Goal: Communication & Community: Share content

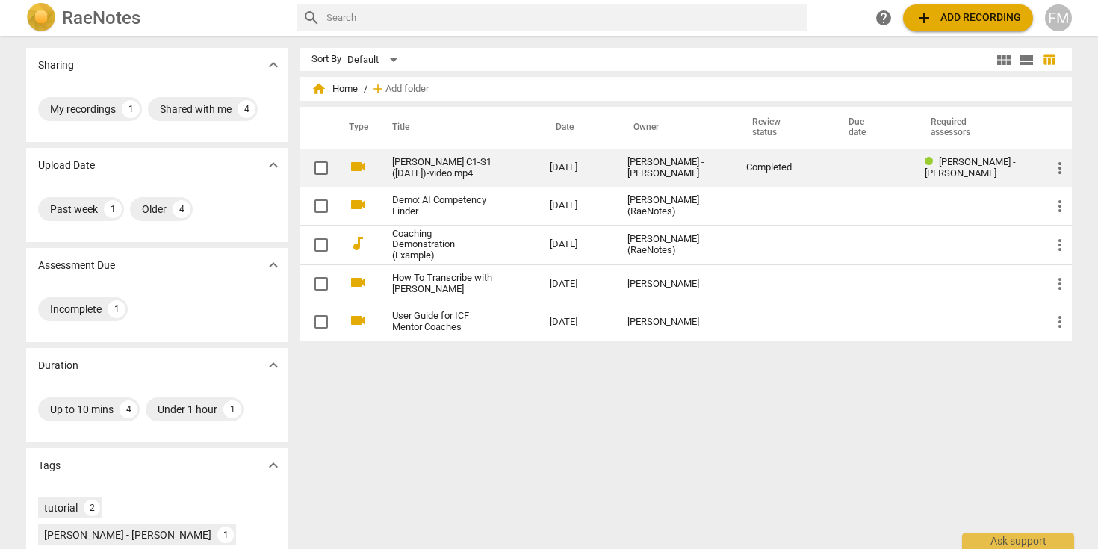
click at [447, 169] on link "[PERSON_NAME] C1-S1 ([DATE])-video.mp4" at bounding box center [444, 168] width 104 height 22
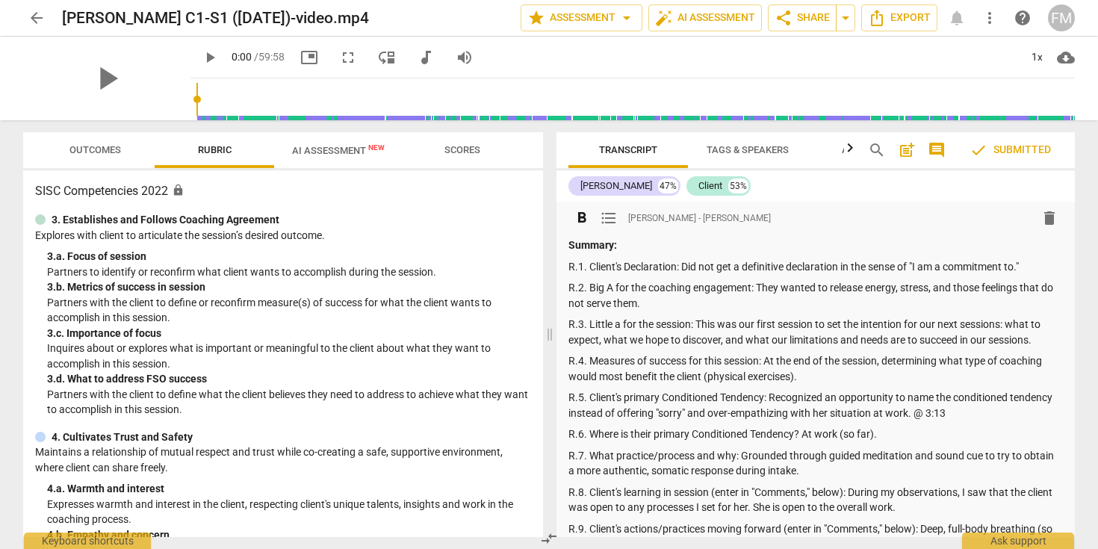
click at [636, 301] on p "R.2. Big A for the coaching engagement: They wanted to release energy, stress, …" at bounding box center [815, 295] width 494 height 31
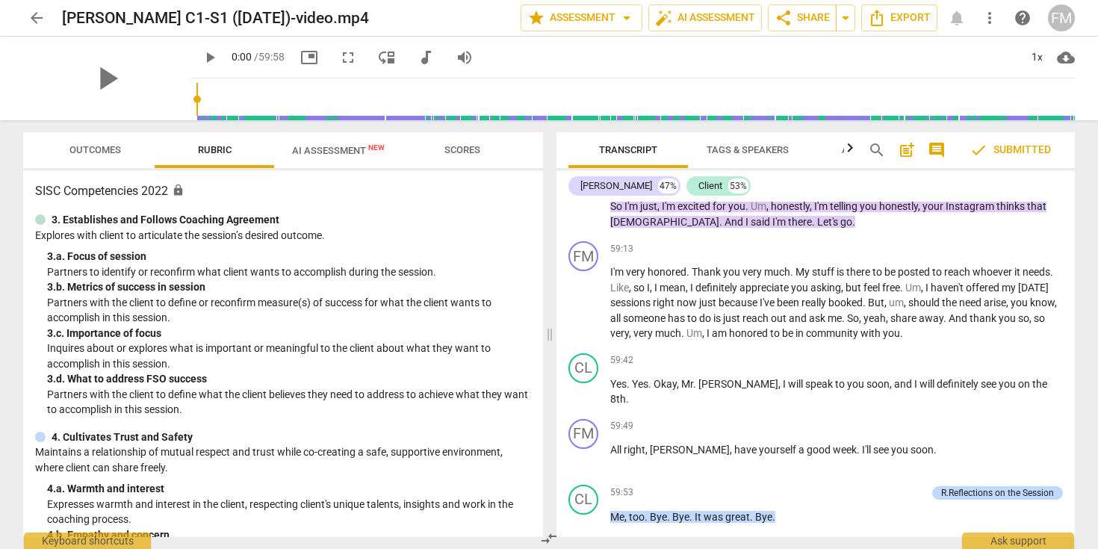
scroll to position [16883, 0]
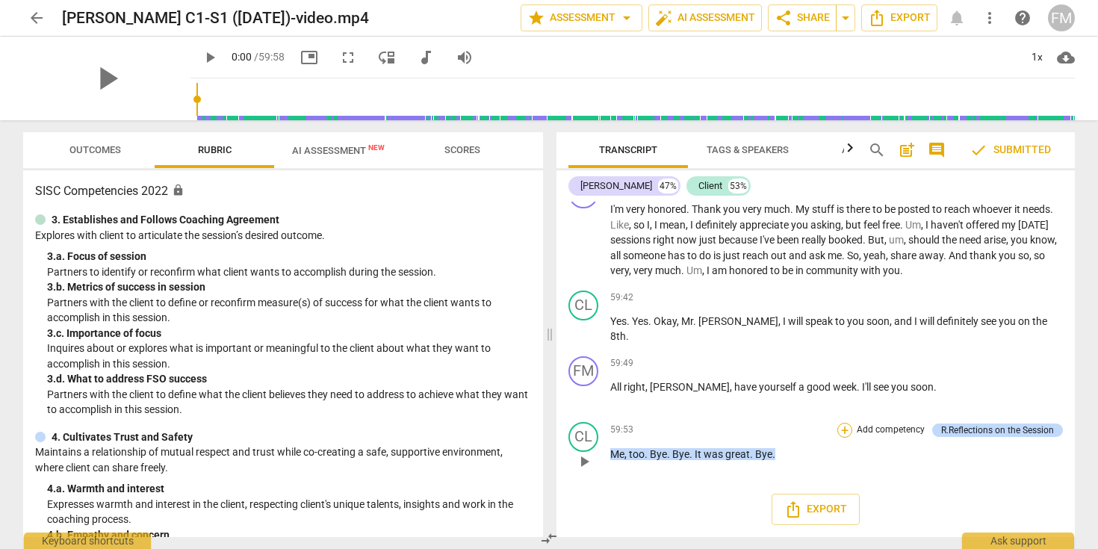
drag, startPoint x: 569, startPoint y: 244, endPoint x: 846, endPoint y: 432, distance: 334.5
click at [846, 432] on div "format_bold format_list_bulleted [PERSON_NAME] - [PERSON_NAME] delete Summary: …" at bounding box center [815, 369] width 518 height 335
click at [751, 373] on div "59:49 + Add competency keyboard_arrow_right All right , [PERSON_NAME] , have yo…" at bounding box center [836, 383] width 453 height 54
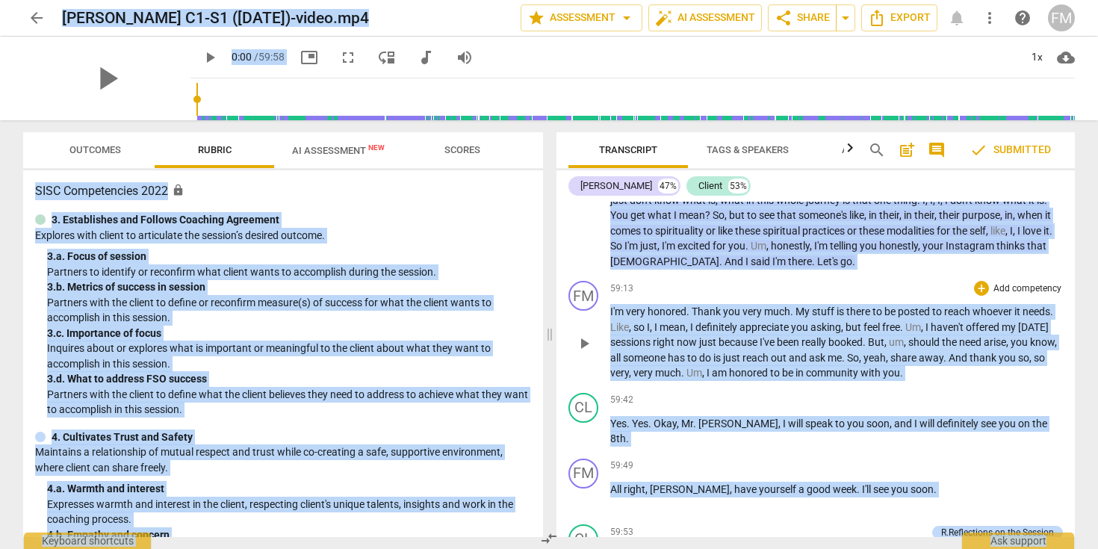
scroll to position [16709, 0]
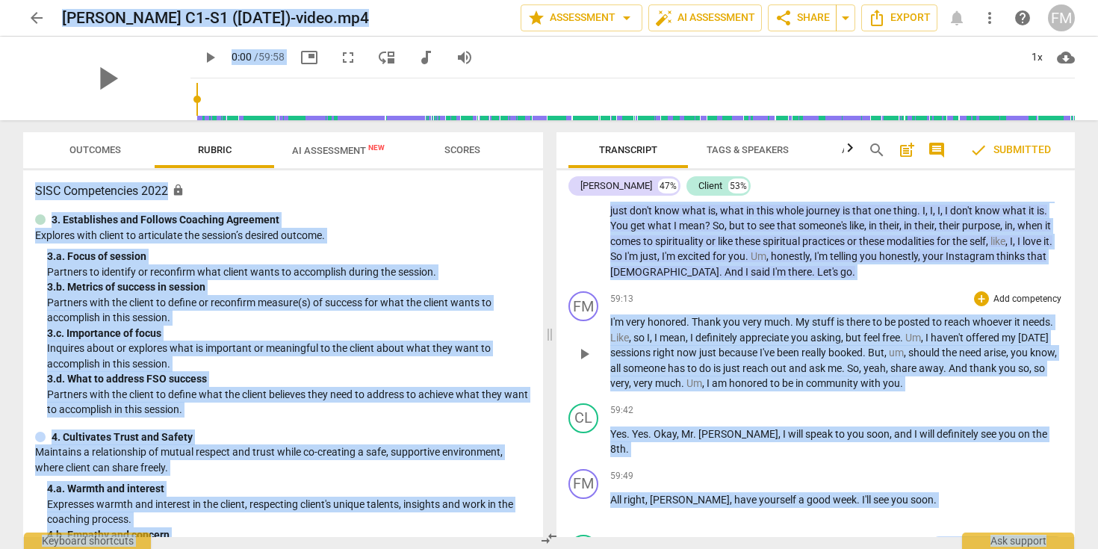
click at [728, 306] on div "59:13 + Add competency keyboard_arrow_right" at bounding box center [836, 298] width 453 height 15
click at [980, 150] on span "check" at bounding box center [978, 150] width 18 height 18
click at [621, 17] on span "arrow_drop_down" at bounding box center [627, 18] width 18 height 18
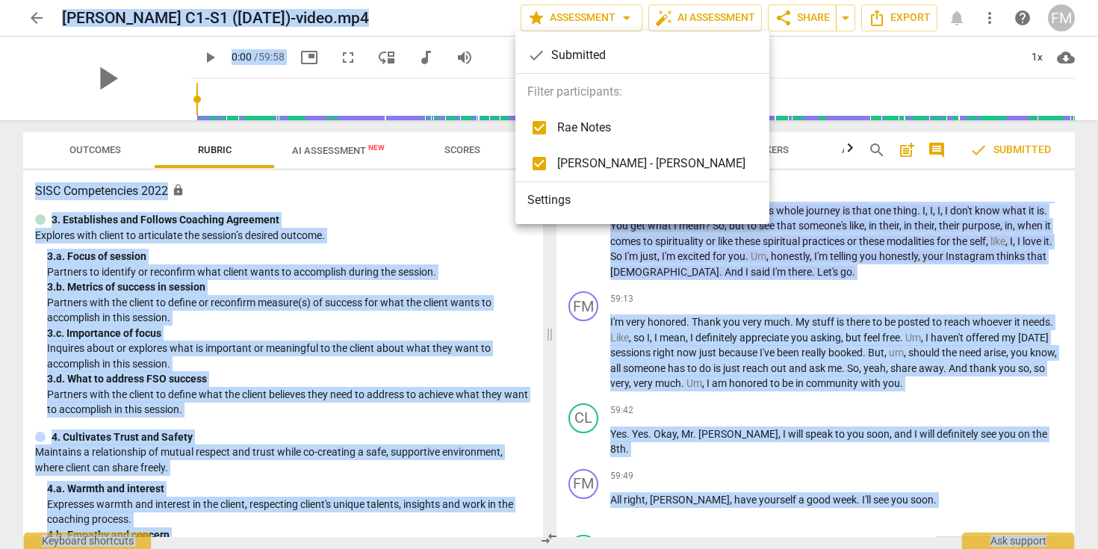
click at [556, 200] on li "Settings" at bounding box center [642, 200] width 254 height 36
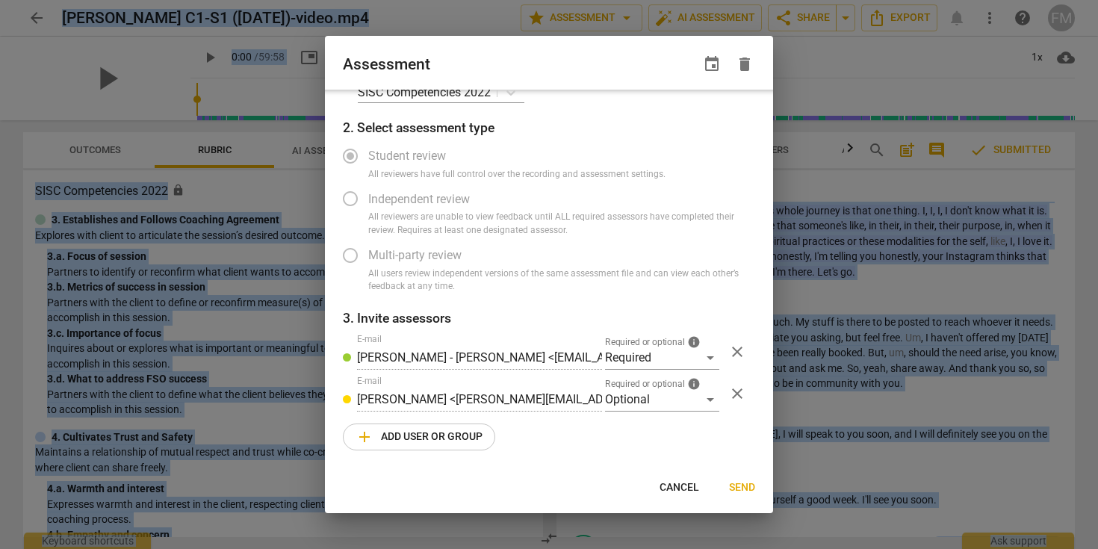
scroll to position [0, 0]
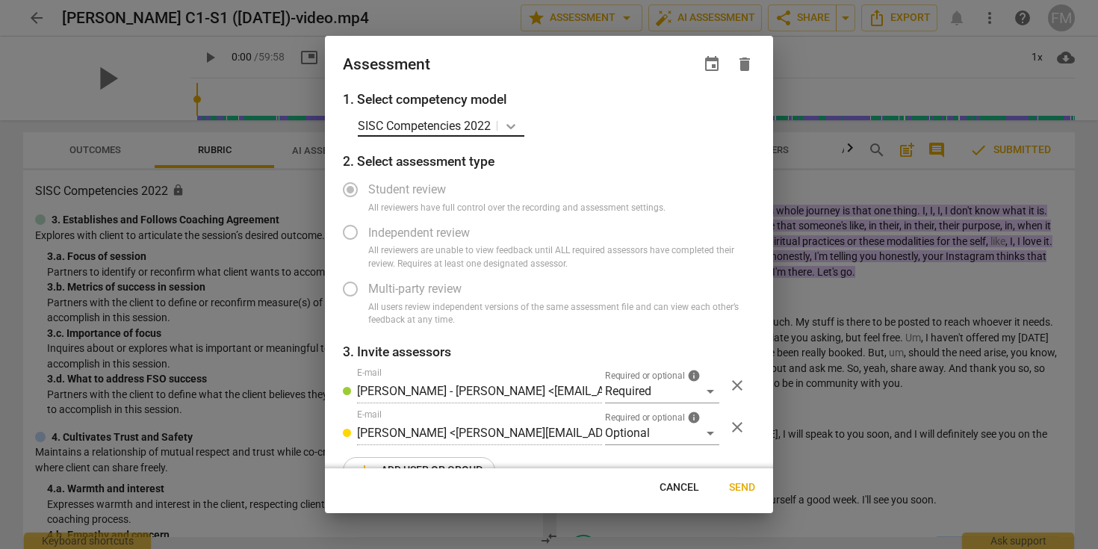
click at [509, 122] on icon at bounding box center [510, 126] width 15 height 15
click at [606, 118] on div "SISC Competencies 2022" at bounding box center [556, 126] width 397 height 22
click at [744, 64] on span "delete" at bounding box center [745, 64] width 18 height 18
radio input "false"
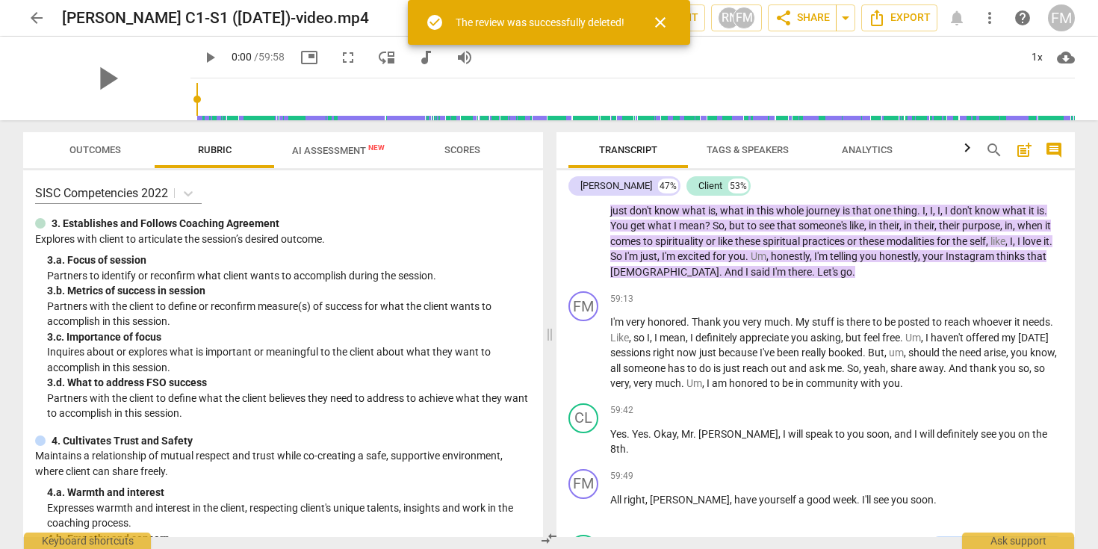
click at [762, 58] on div "play_arrow 0:00 / 59:58 picture_in_picture fullscreen move_down audiotrack volu…" at bounding box center [632, 58] width 884 height 42
click at [657, 22] on span "close" at bounding box center [660, 22] width 18 height 18
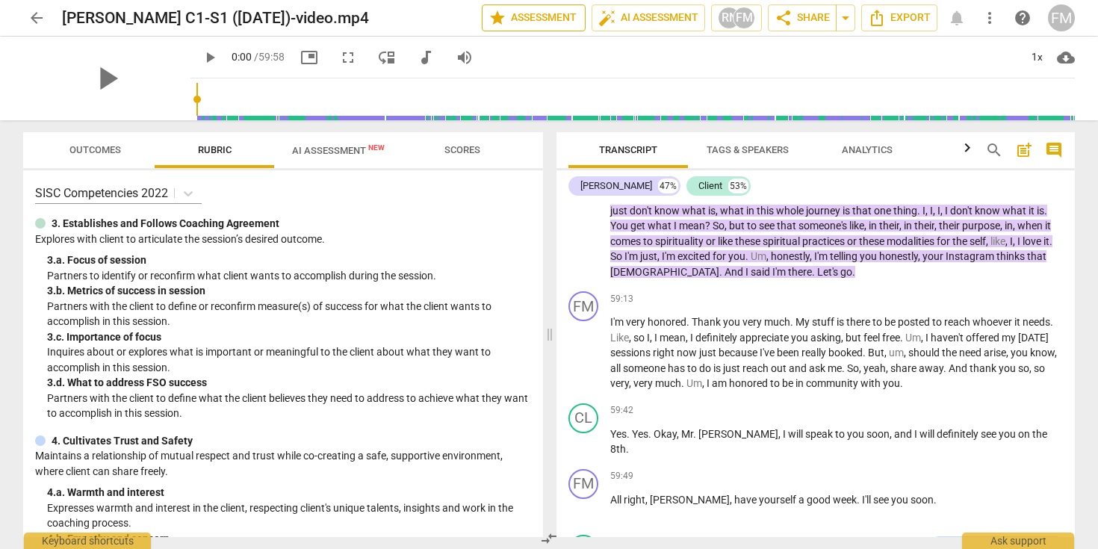
click at [547, 15] on span "star Assessment" at bounding box center [533, 18] width 90 height 18
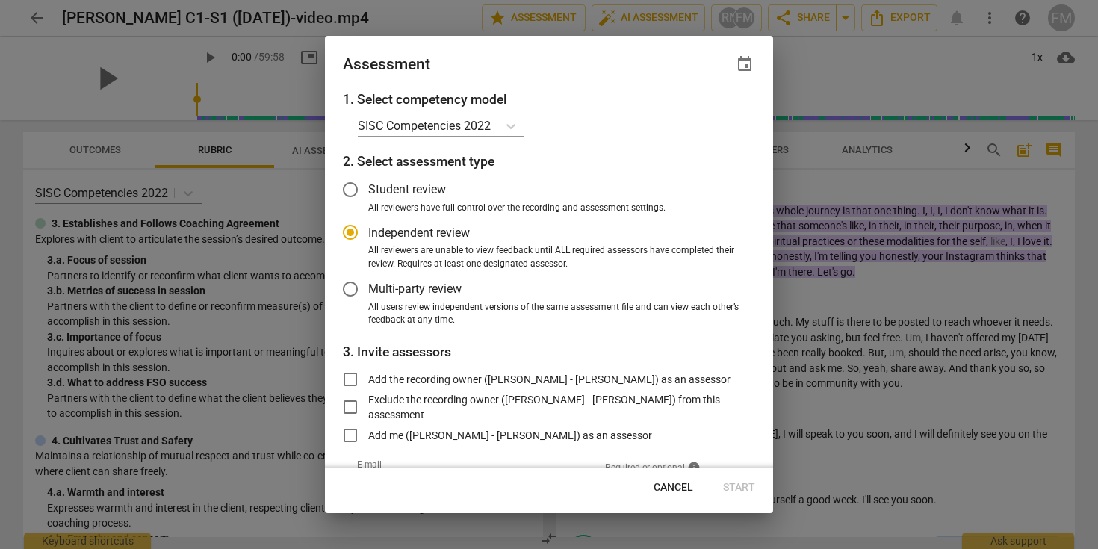
click at [836, 64] on div at bounding box center [549, 274] width 1098 height 549
radio input "false"
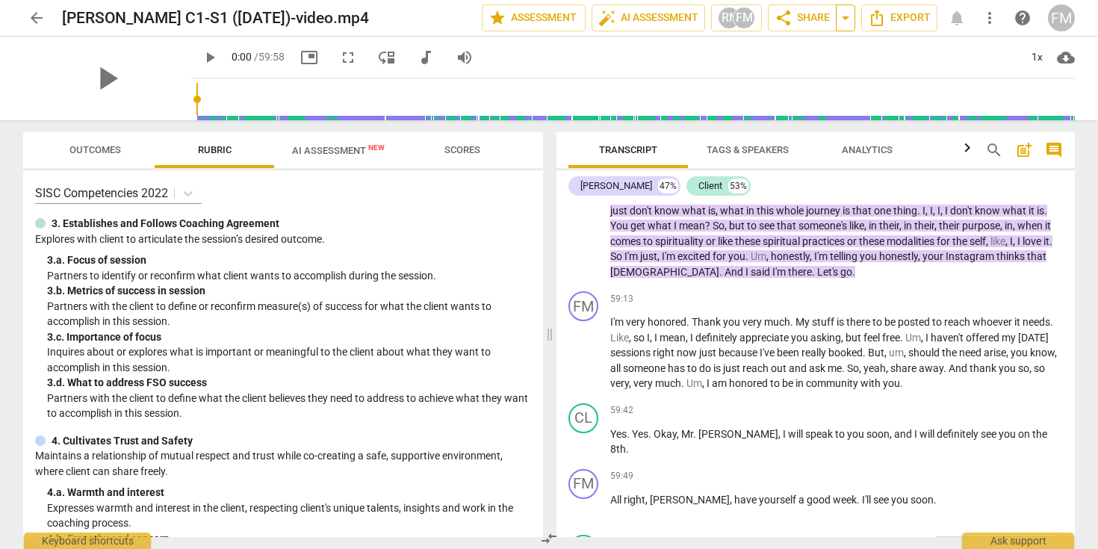
click at [846, 20] on span "arrow_drop_down" at bounding box center [845, 18] width 18 height 18
click at [782, 74] on span "Shared with 1 user" at bounding box center [785, 74] width 78 height 13
click at [801, 17] on span "share Share" at bounding box center [801, 18] width 55 height 18
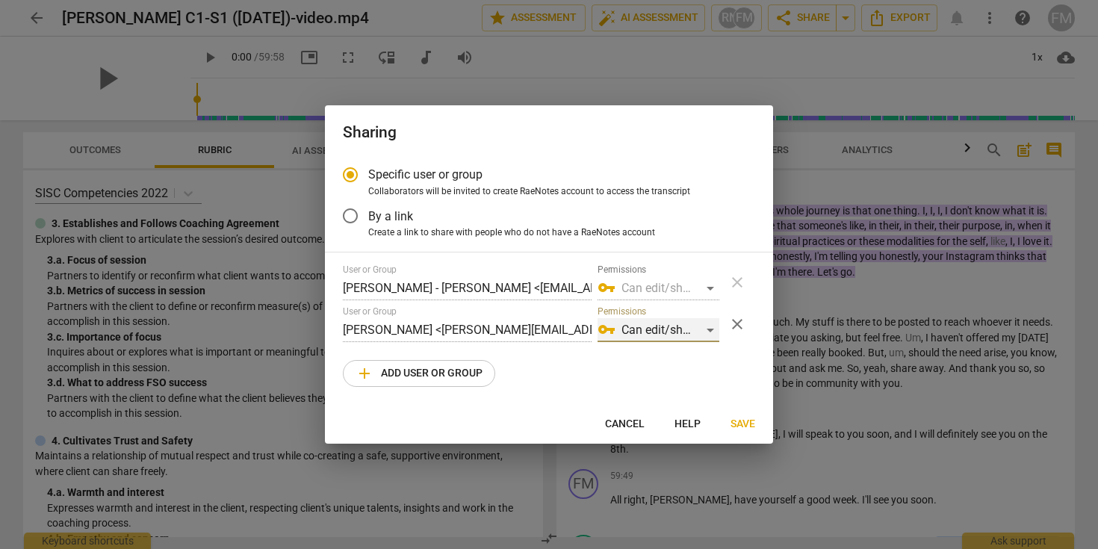
click at [707, 331] on div "vpn_key Can edit/share" at bounding box center [658, 330] width 122 height 24
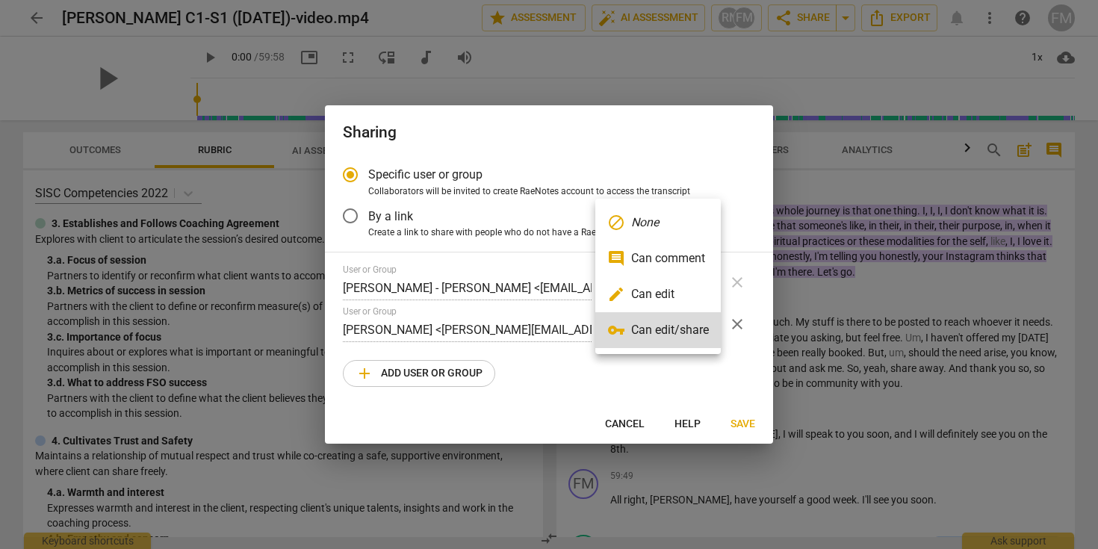
click at [681, 299] on li "edit Can edit" at bounding box center [657, 294] width 125 height 36
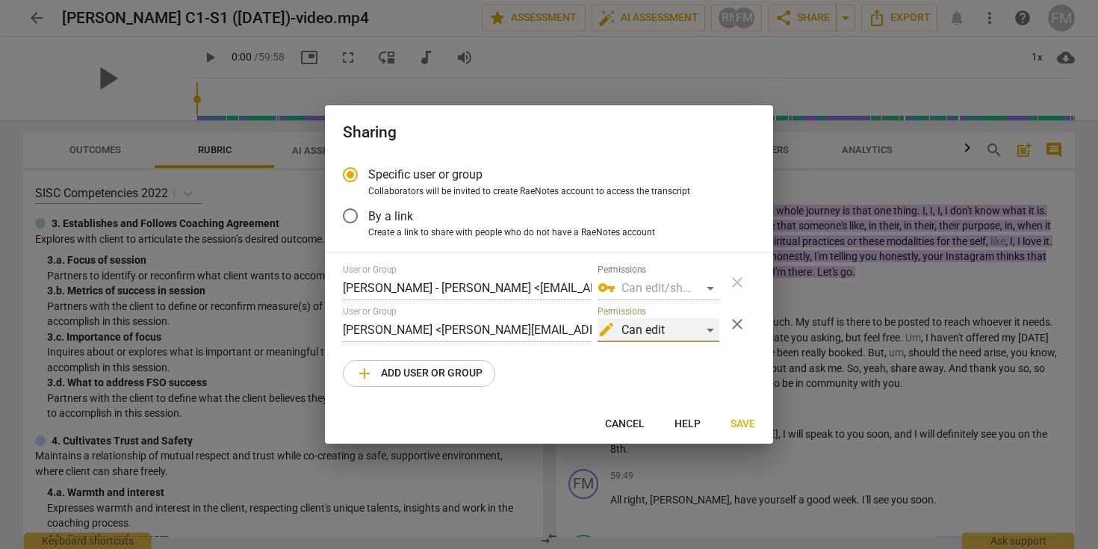
click at [699, 329] on div "edit Can edit" at bounding box center [658, 330] width 122 height 24
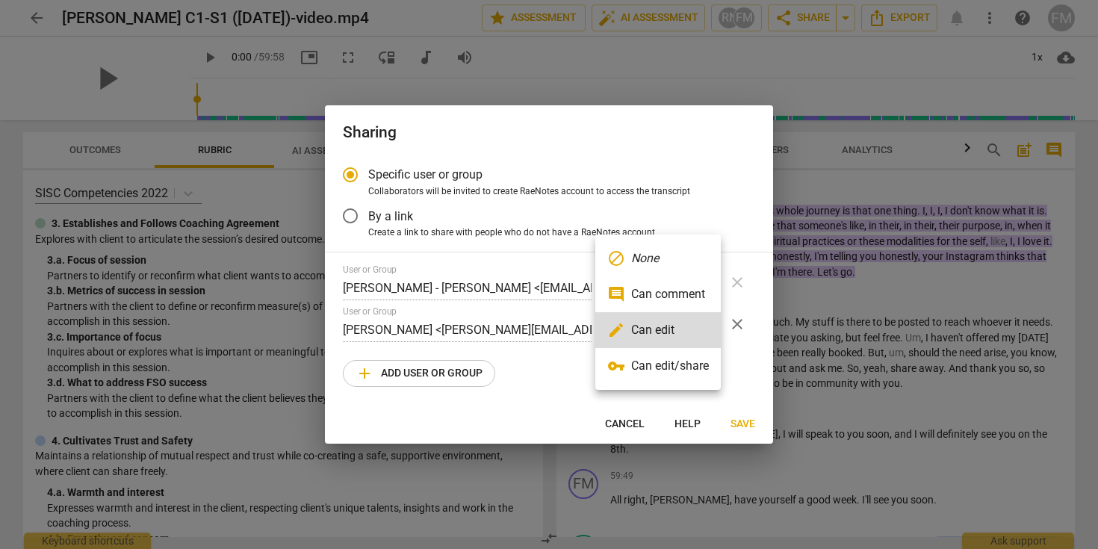
click at [661, 361] on li "vpn_key Can edit/share" at bounding box center [657, 366] width 125 height 36
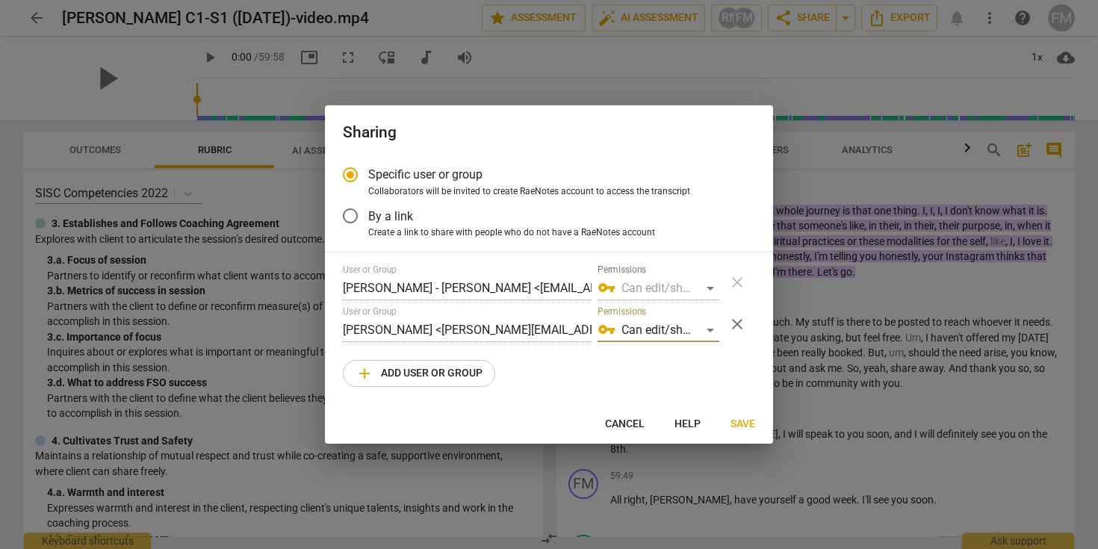
click at [742, 422] on span "Save" at bounding box center [742, 424] width 25 height 15
radio input "false"
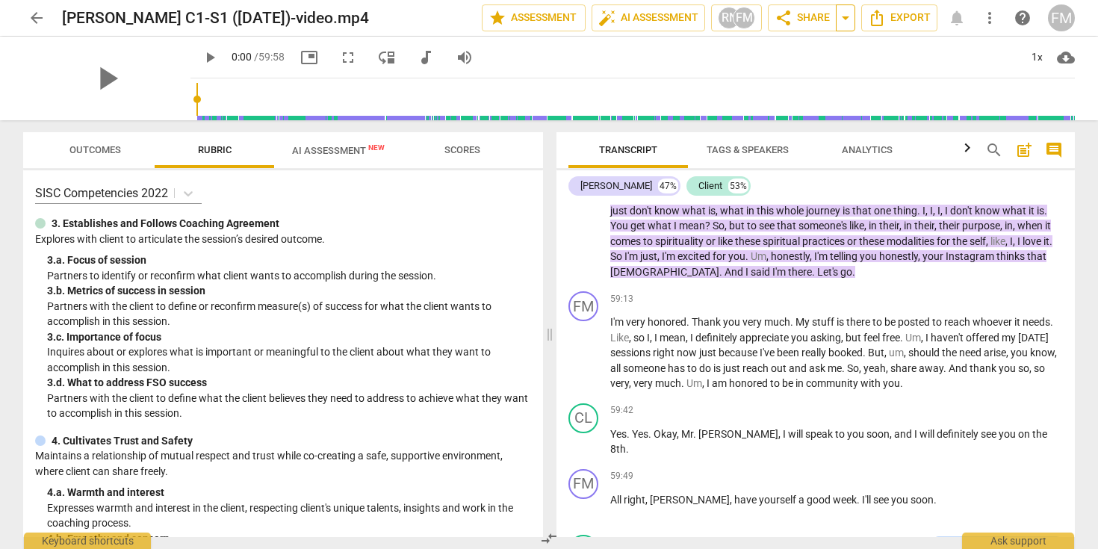
click at [845, 21] on span "arrow_drop_down" at bounding box center [845, 18] width 18 height 18
click at [792, 55] on div "link Copy link" at bounding box center [791, 46] width 126 height 30
click at [732, 22] on div "RN" at bounding box center [729, 18] width 22 height 22
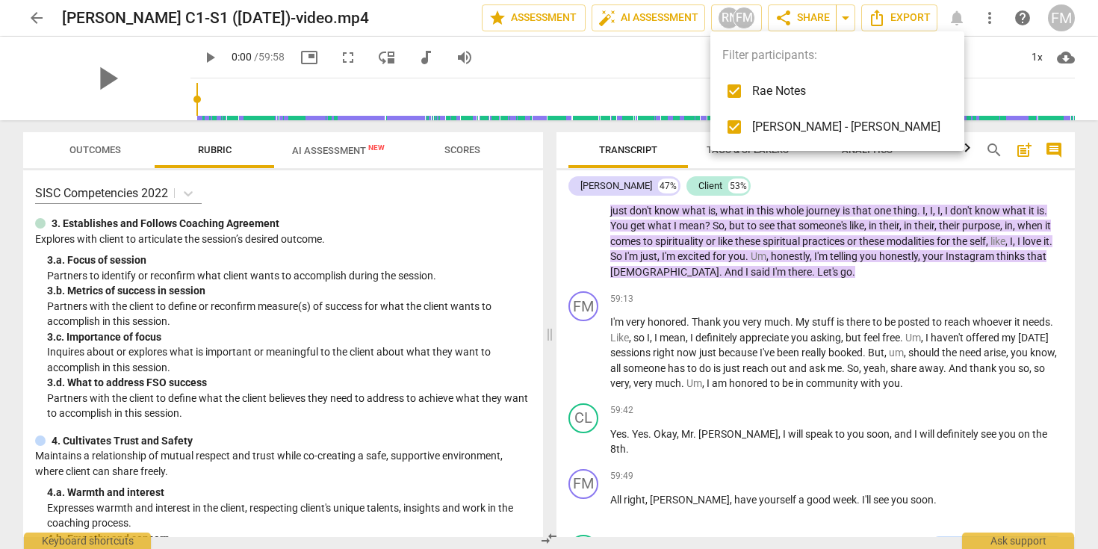
click at [653, 58] on div at bounding box center [549, 274] width 1098 height 549
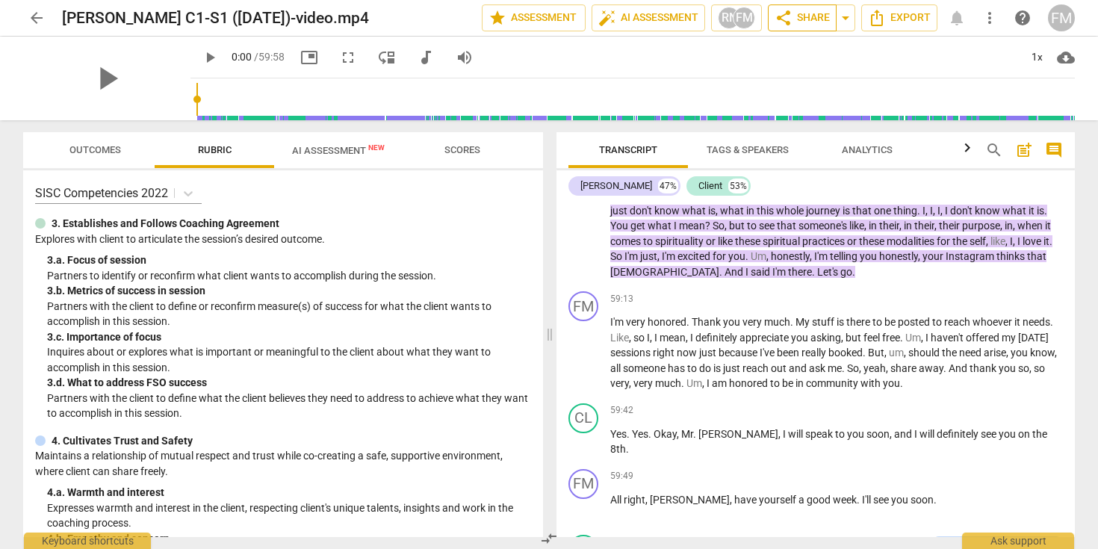
click at [817, 17] on span "share Share" at bounding box center [801, 18] width 55 height 18
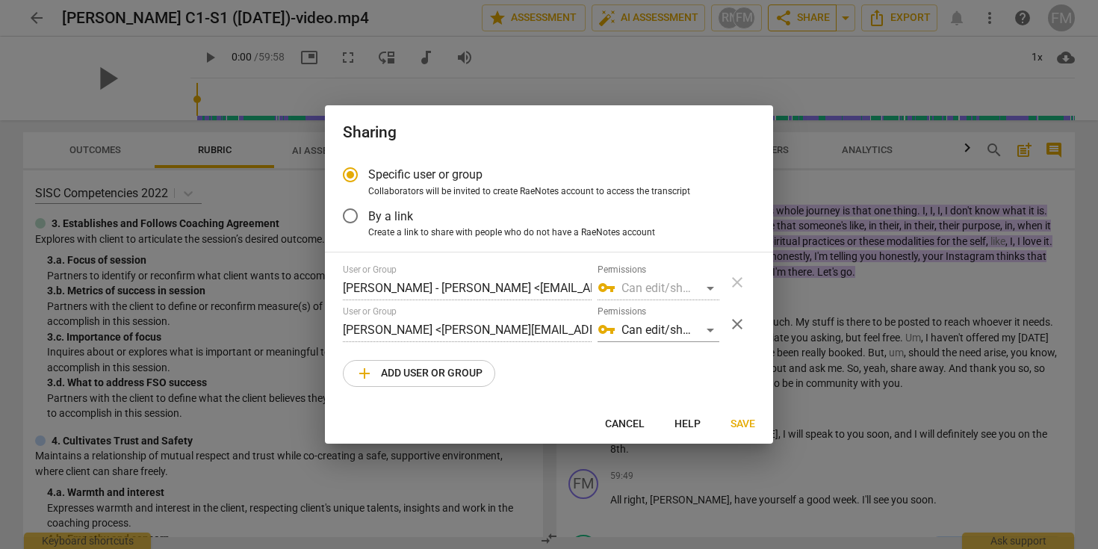
radio input "false"
click at [352, 219] on input "By a link" at bounding box center [350, 216] width 36 height 36
radio input "false"
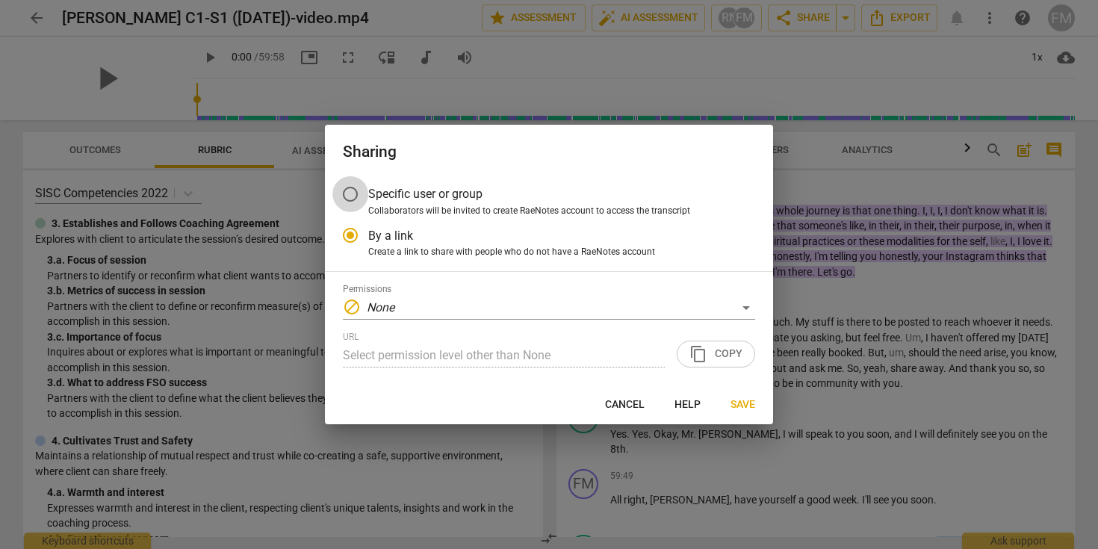
click at [354, 195] on input "Specific user or group" at bounding box center [350, 194] width 36 height 36
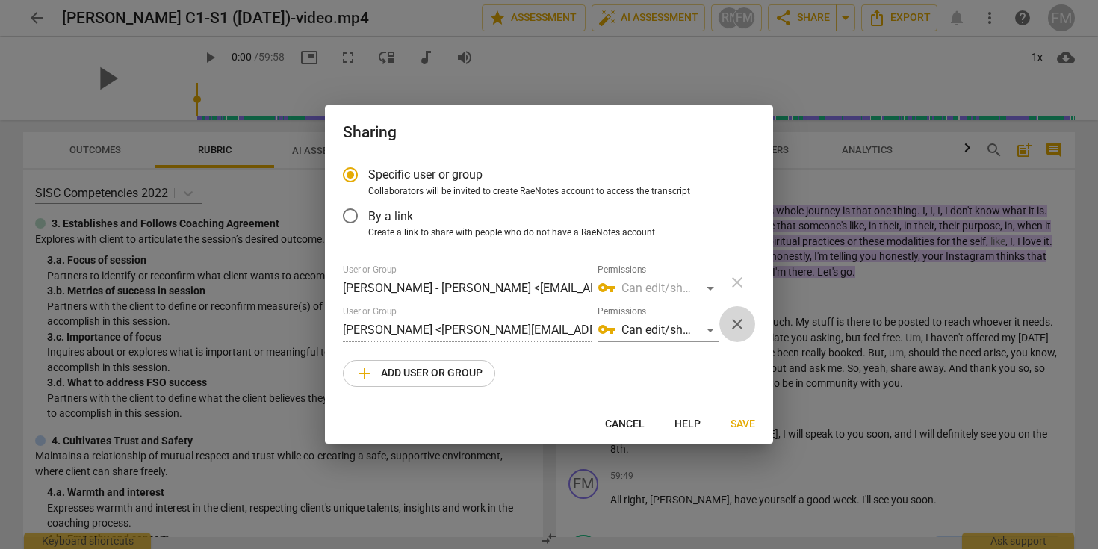
click at [736, 321] on span "close" at bounding box center [737, 324] width 18 height 18
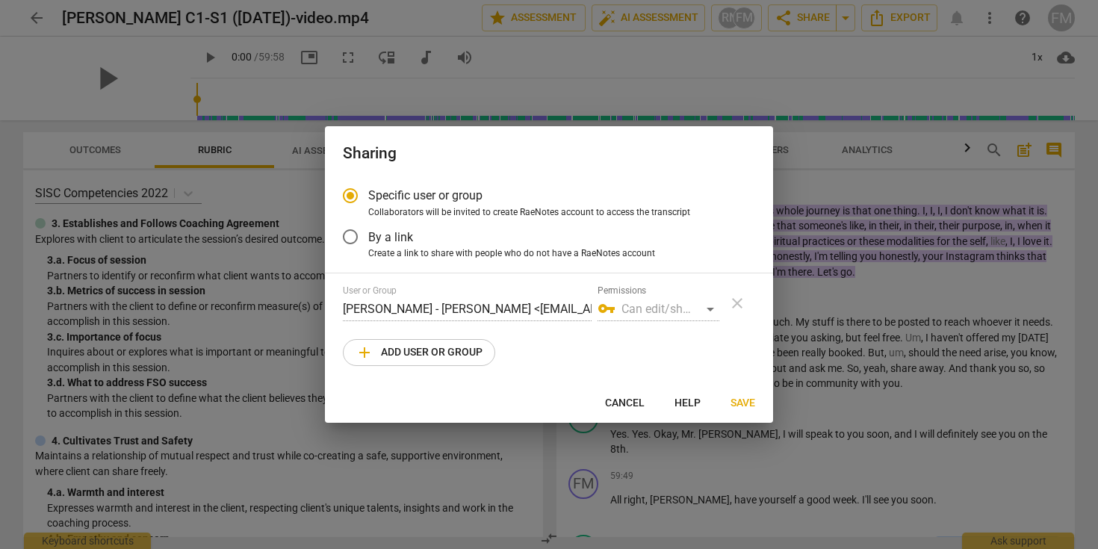
click at [435, 347] on span "add Add user or group" at bounding box center [418, 353] width 127 height 18
radio input "false"
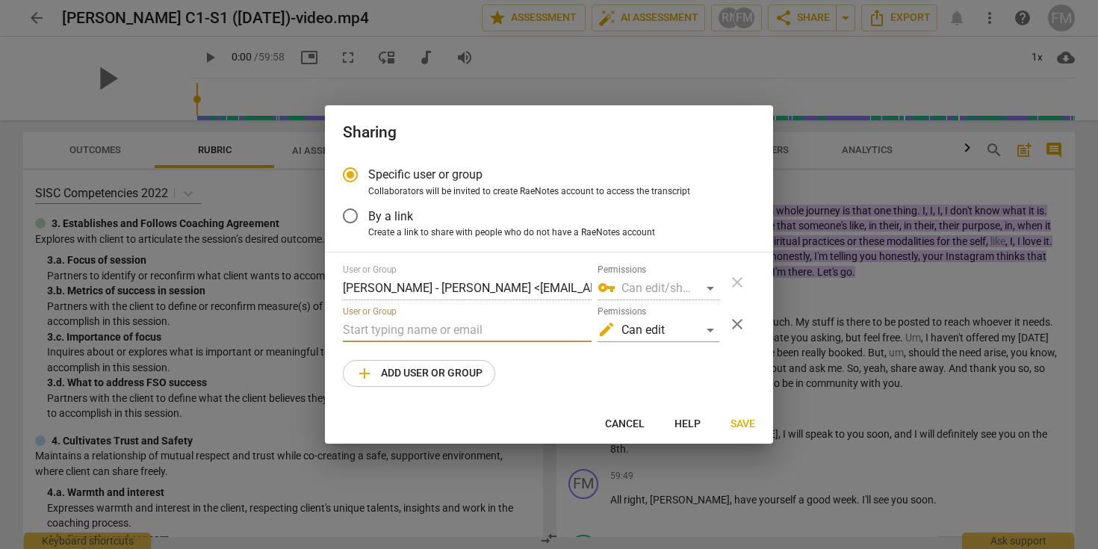
click at [405, 328] on input "text" at bounding box center [467, 330] width 249 height 24
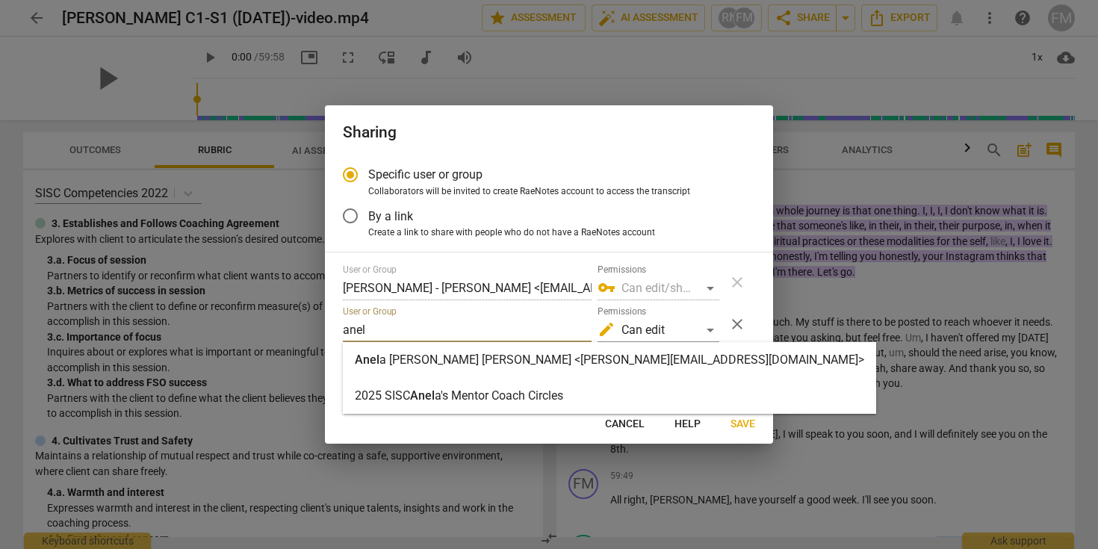
type input "anel"
click at [452, 361] on strong "a [PERSON_NAME] [PERSON_NAME] <[PERSON_NAME][EMAIL_ADDRESS][DOMAIN_NAME]>" at bounding box center [621, 359] width 485 height 14
radio input "false"
type input "[PERSON_NAME] <[PERSON_NAME][EMAIL_ADDRESS][DOMAIN_NAME]>"
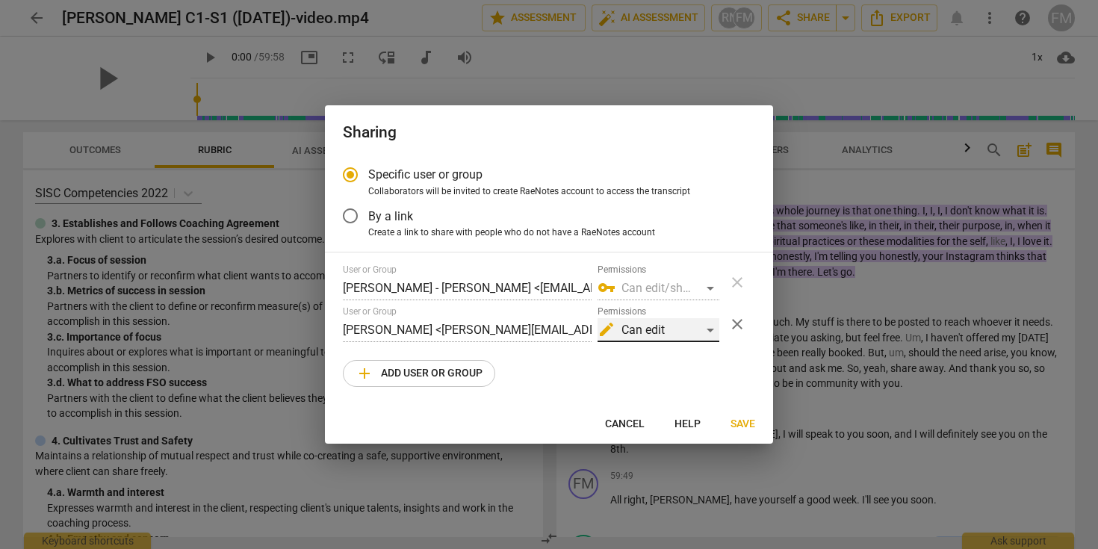
click at [706, 328] on div "edit Can edit" at bounding box center [658, 330] width 122 height 24
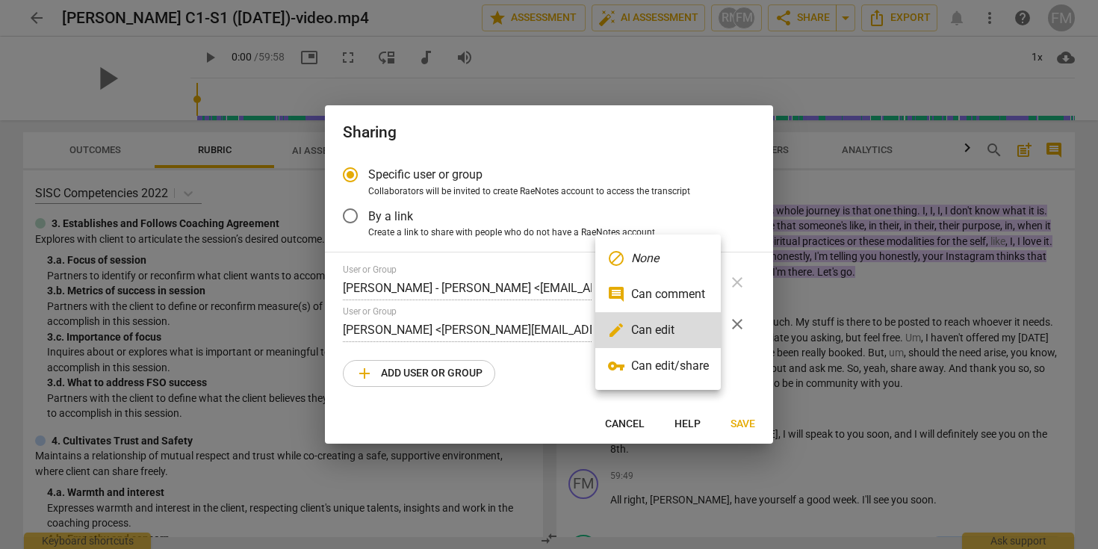
click at [664, 361] on li "vpn_key Can edit/share" at bounding box center [657, 366] width 125 height 36
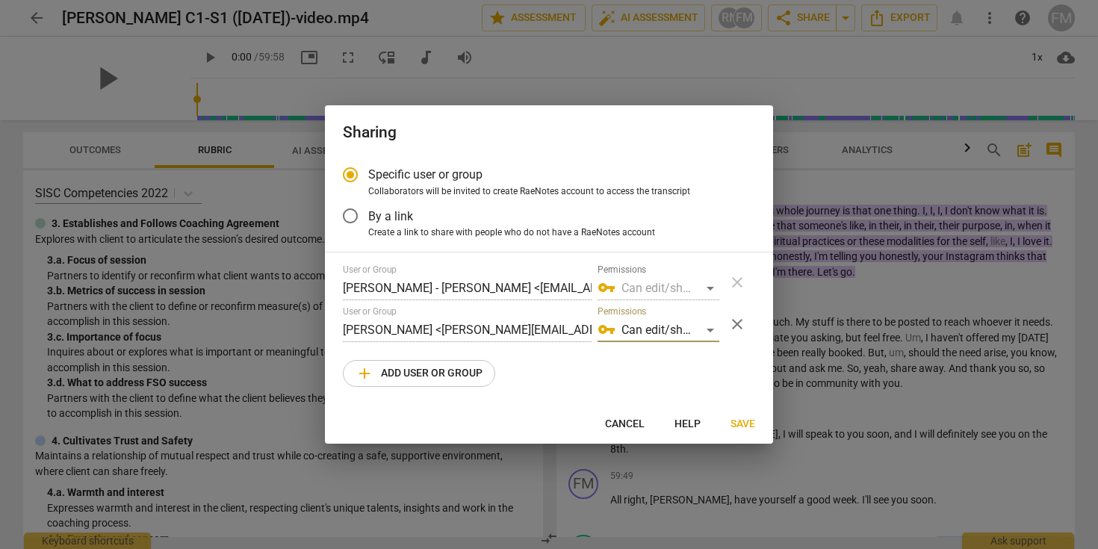
click at [733, 420] on span "Save" at bounding box center [742, 424] width 25 height 15
radio input "false"
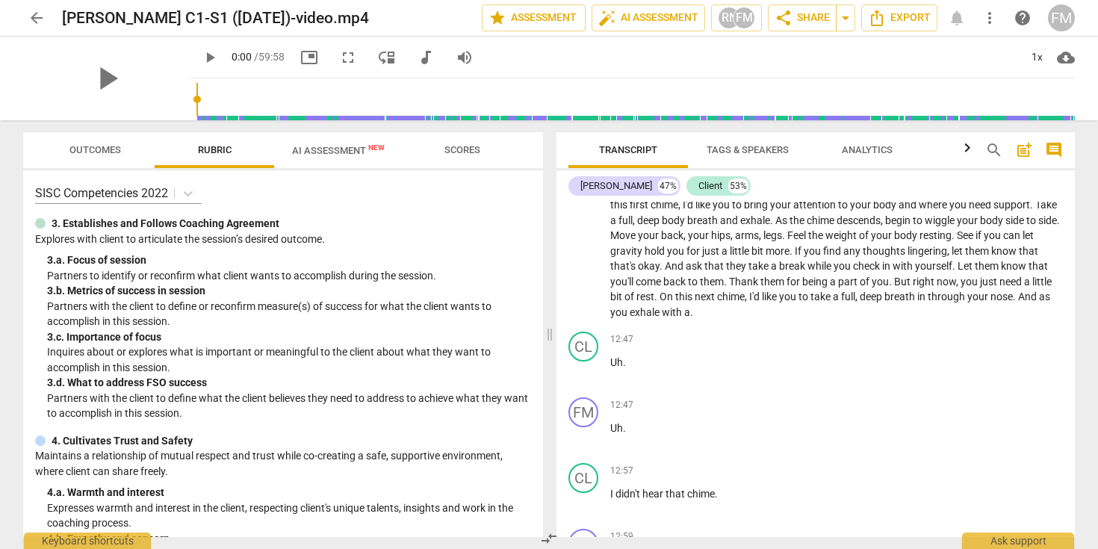
scroll to position [3667, 0]
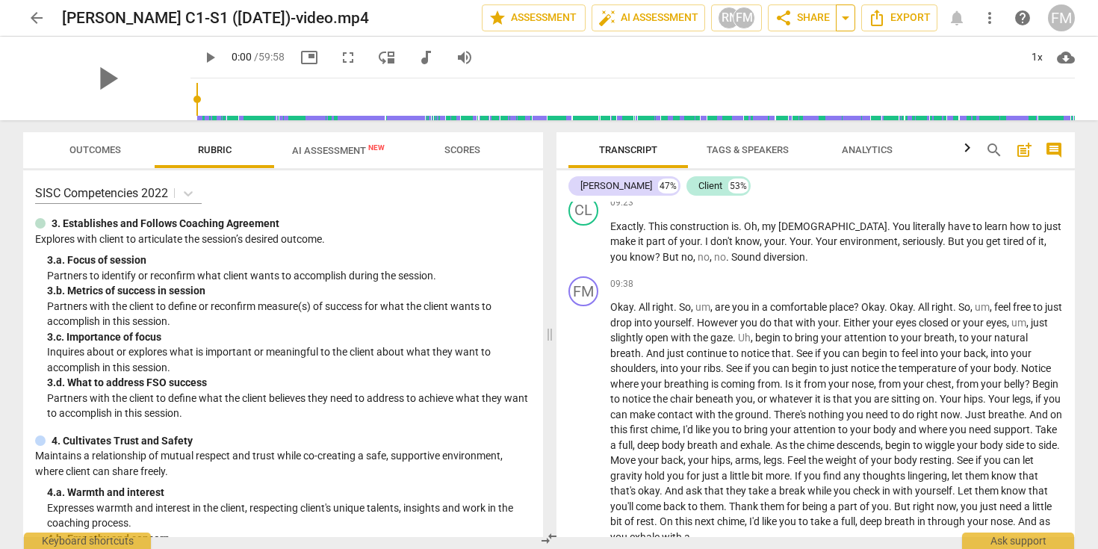
click at [847, 18] on span "arrow_drop_down" at bounding box center [845, 18] width 18 height 18
click at [797, 44] on span "Copy link" at bounding box center [800, 46] width 49 height 14
